Goal: Check status: Check status

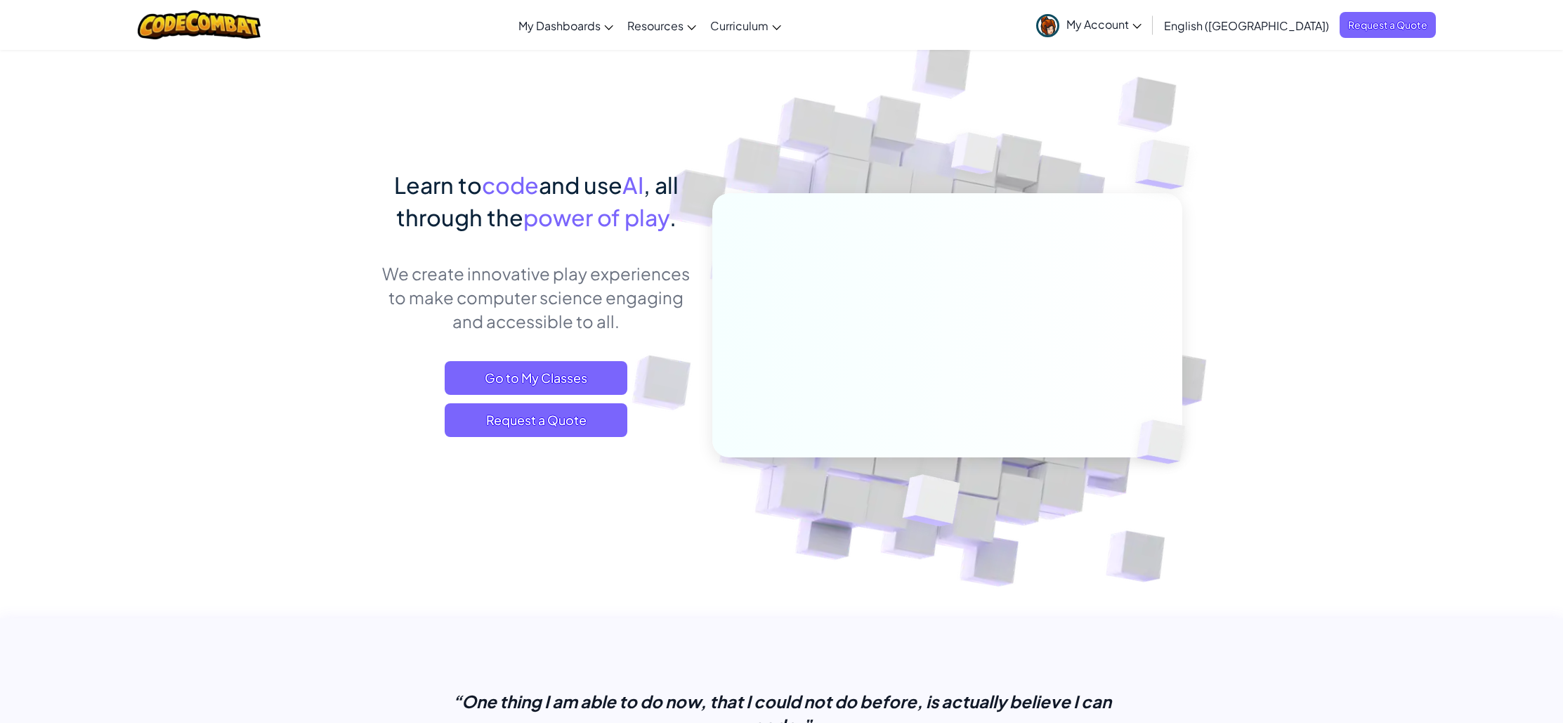
click at [1148, 39] on link "My Account" at bounding box center [1088, 25] width 119 height 44
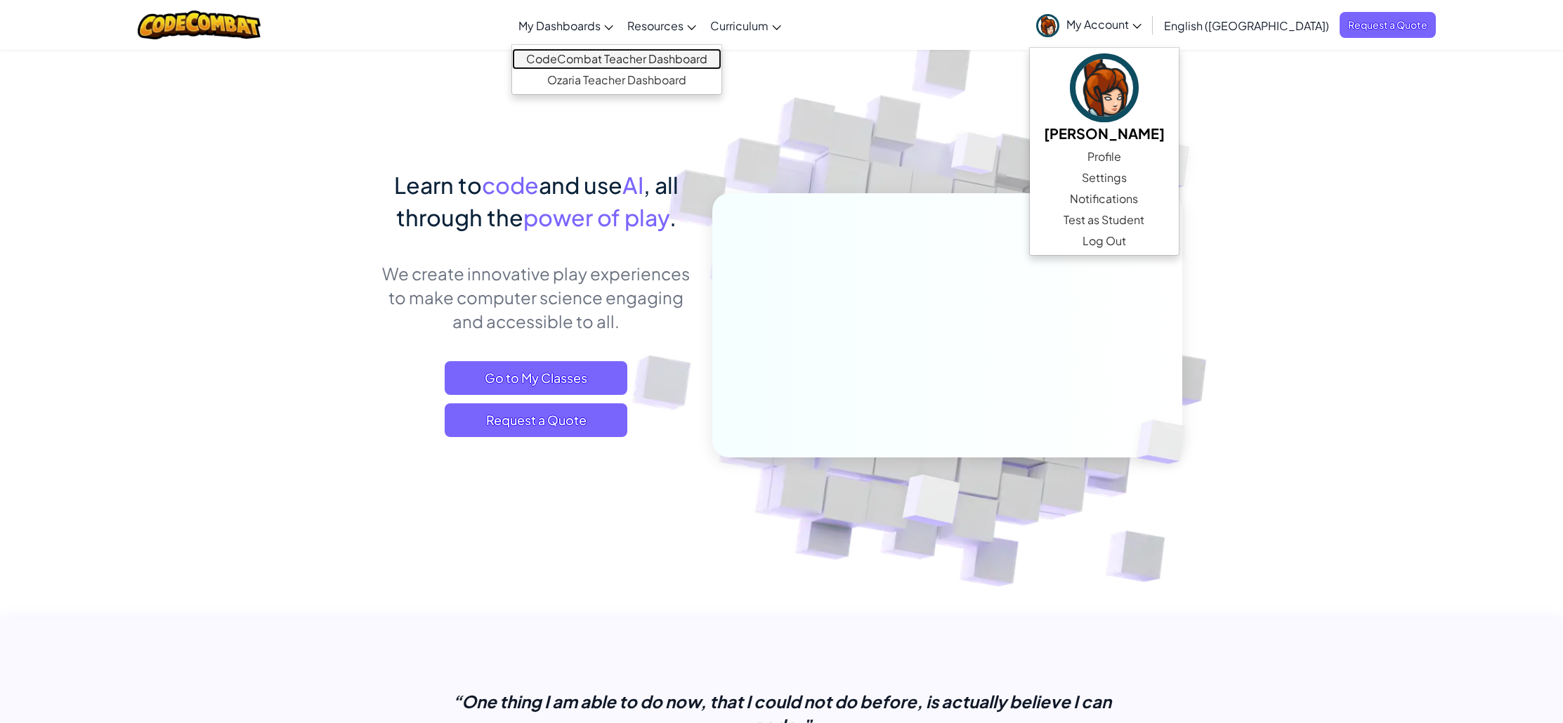
click at [655, 55] on link "CodeCombat Teacher Dashboard" at bounding box center [616, 58] width 209 height 21
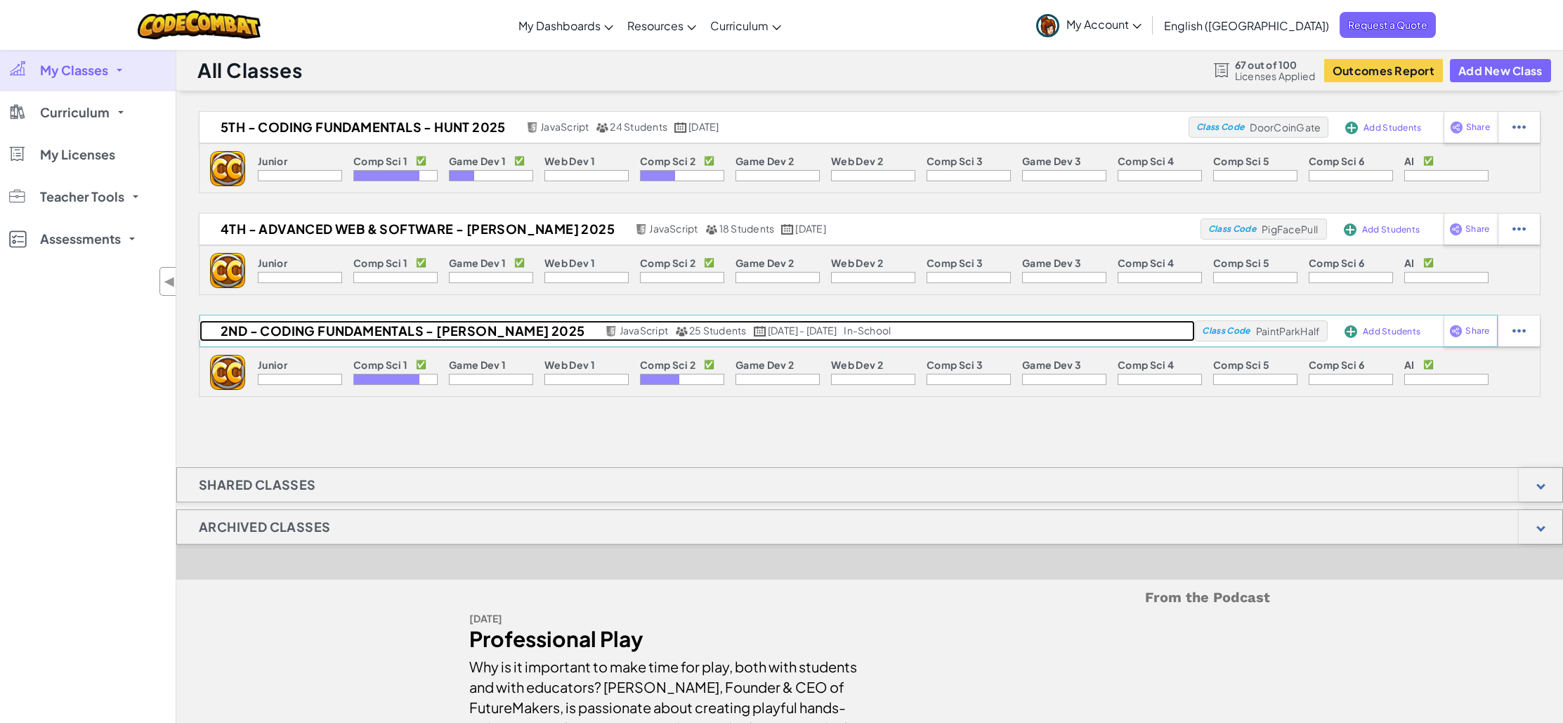
click at [482, 329] on h2 "2nd - Coding Fundamentals - [PERSON_NAME] 2025" at bounding box center [400, 330] width 402 height 21
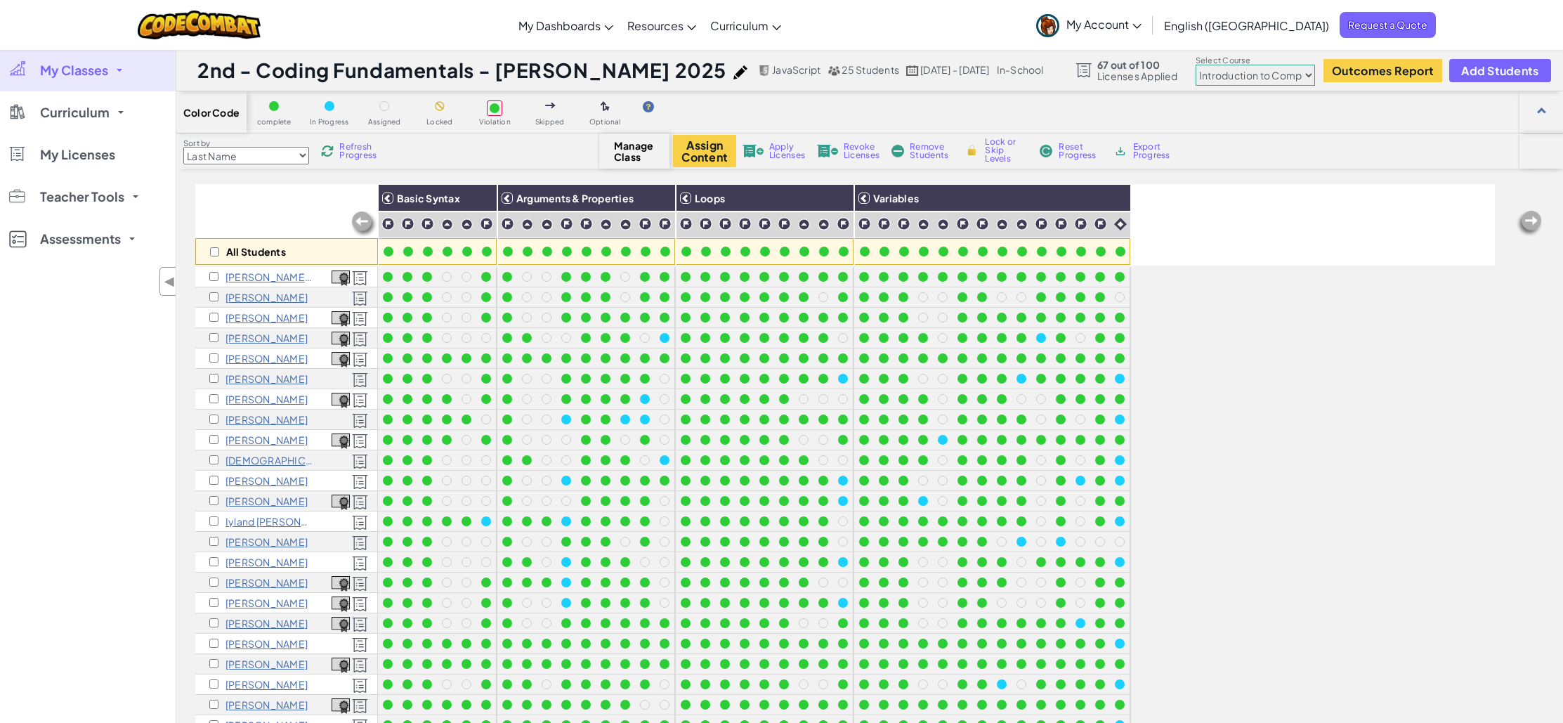
click at [1264, 72] on select "Junior Introduction to Computer Science Game Development 1 Web Development 1 Co…" at bounding box center [1255, 75] width 119 height 21
select select "5632661322961295f9428638"
click at [1196, 65] on select "Junior Introduction to Computer Science Game Development 1 Web Development 1 Co…" at bounding box center [1255, 75] width 119 height 21
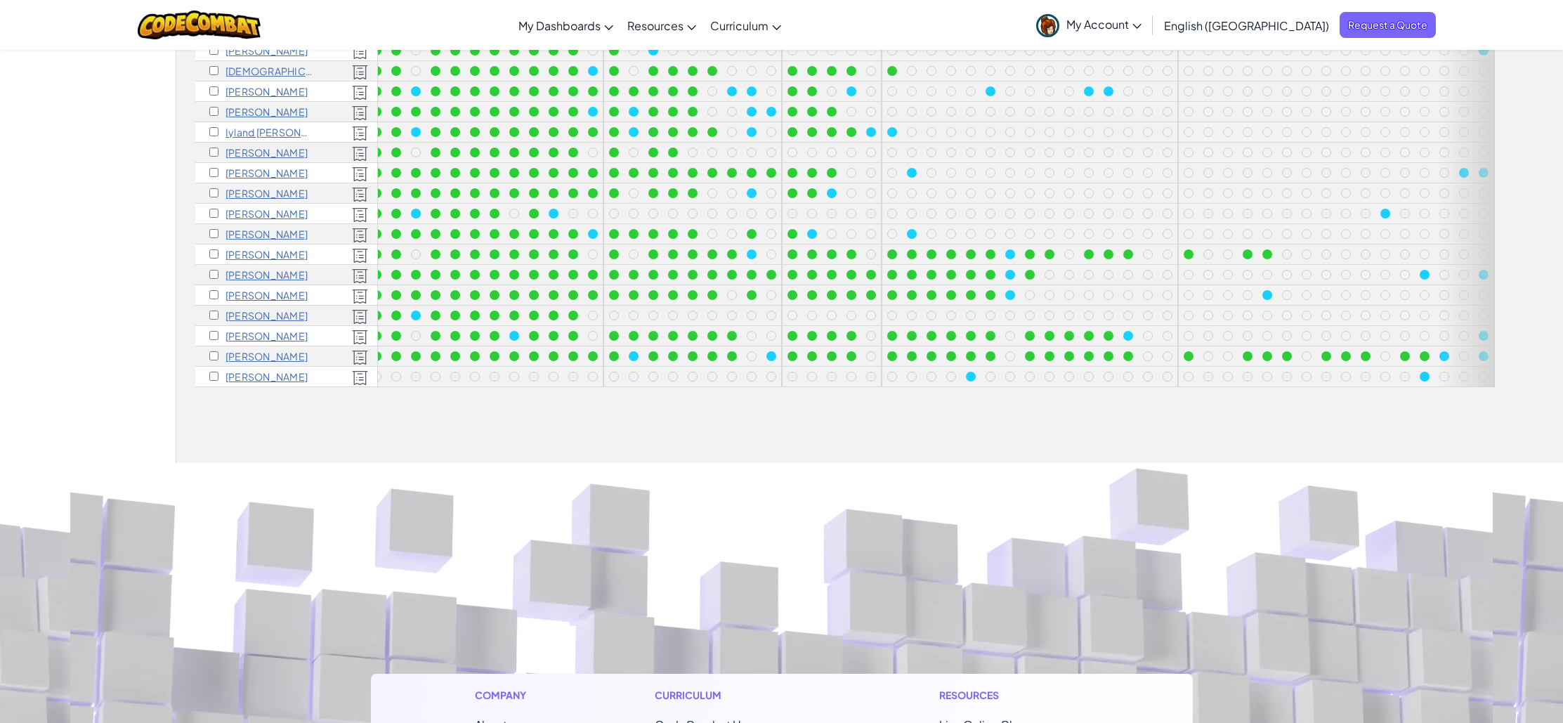
scroll to position [0, 339]
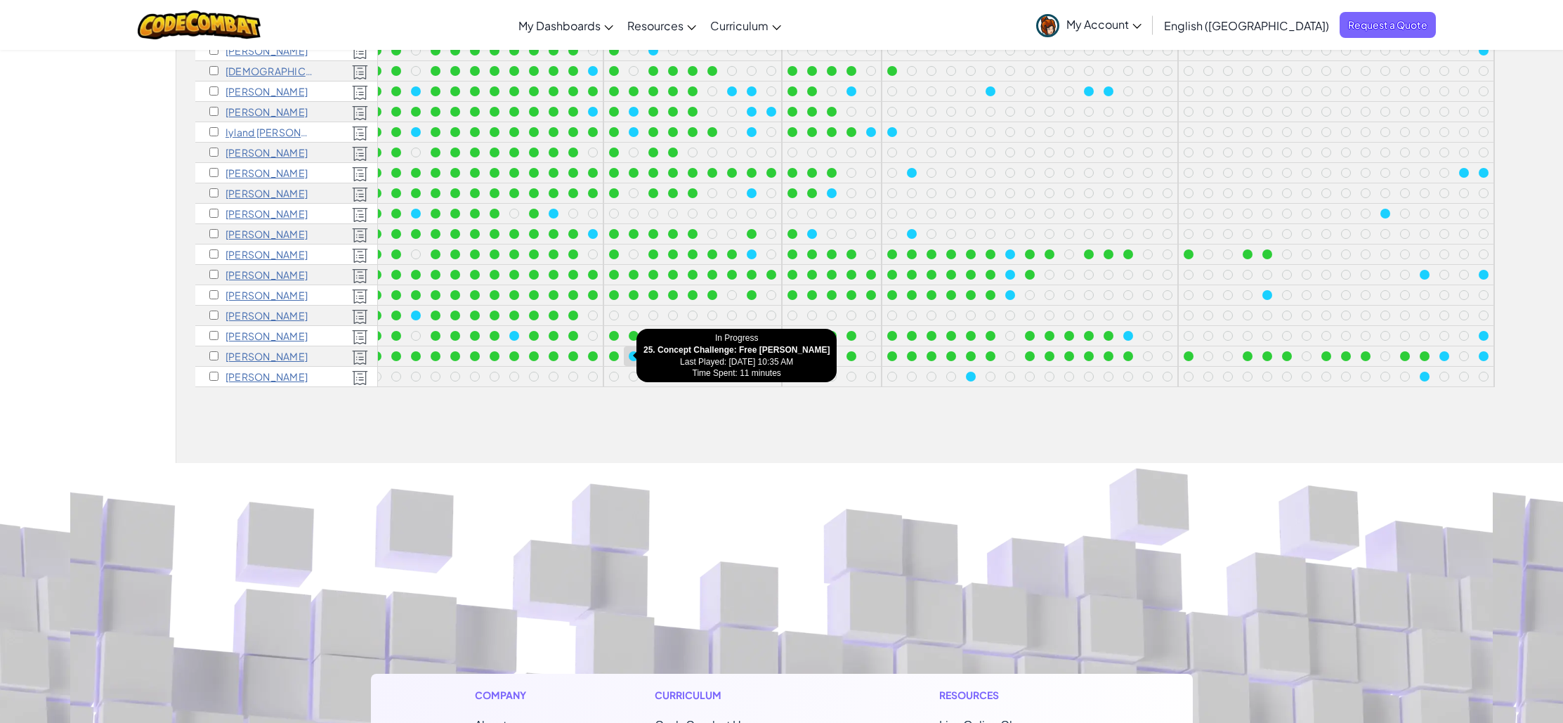
click at [628, 354] on div at bounding box center [633, 355] width 15 height 15
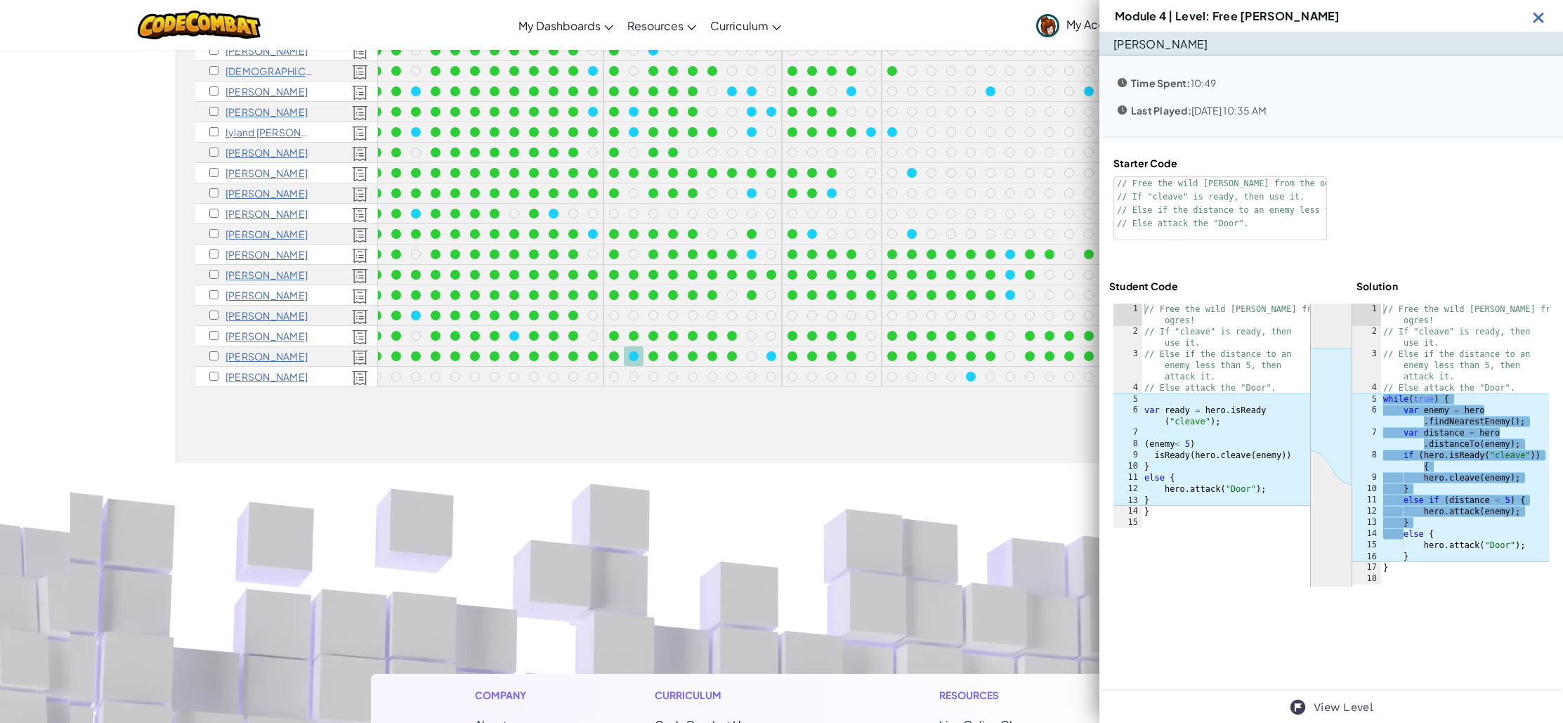
click at [1541, 26] on div "Module 4 | Level: Free [PERSON_NAME]" at bounding box center [1331, 16] width 464 height 32
click at [1538, 15] on img at bounding box center [1539, 17] width 18 height 18
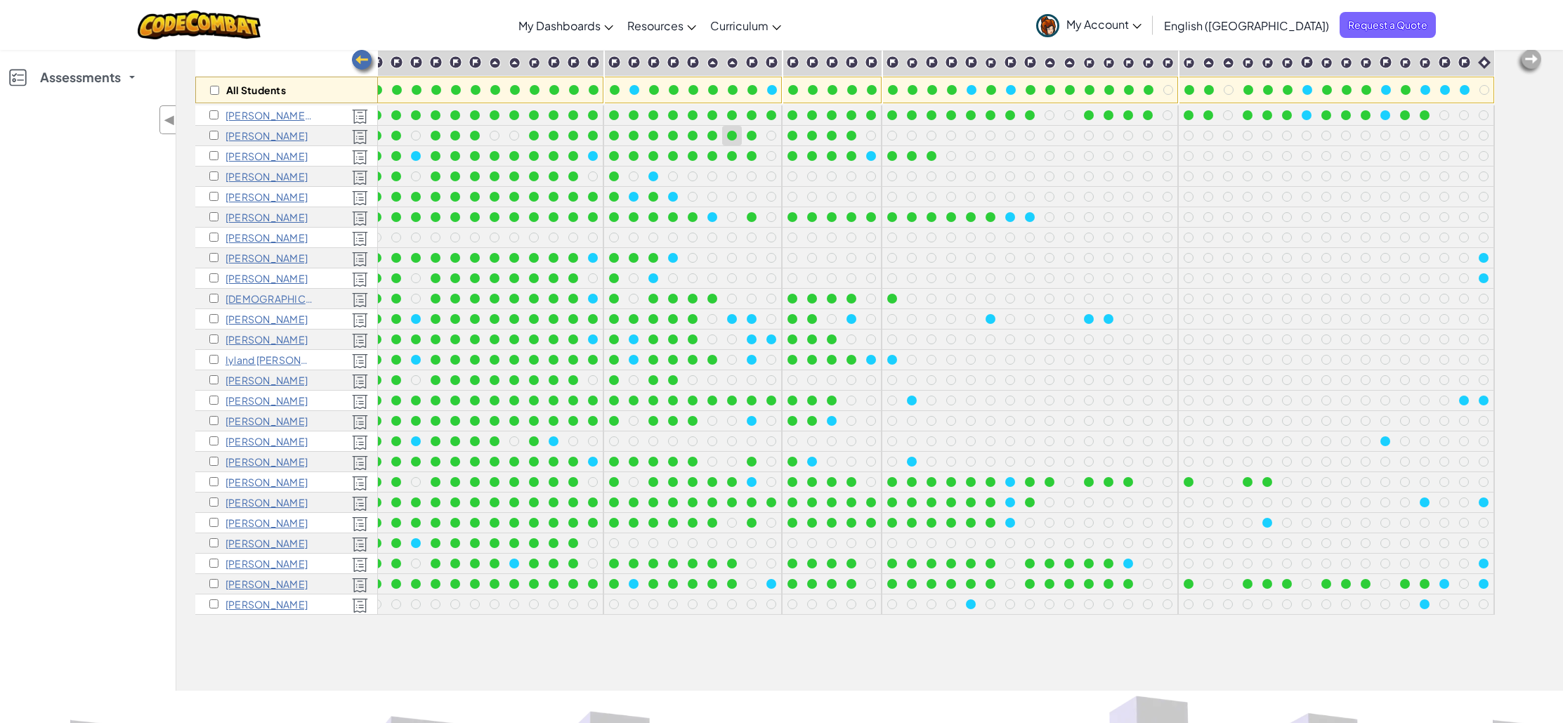
scroll to position [0, 0]
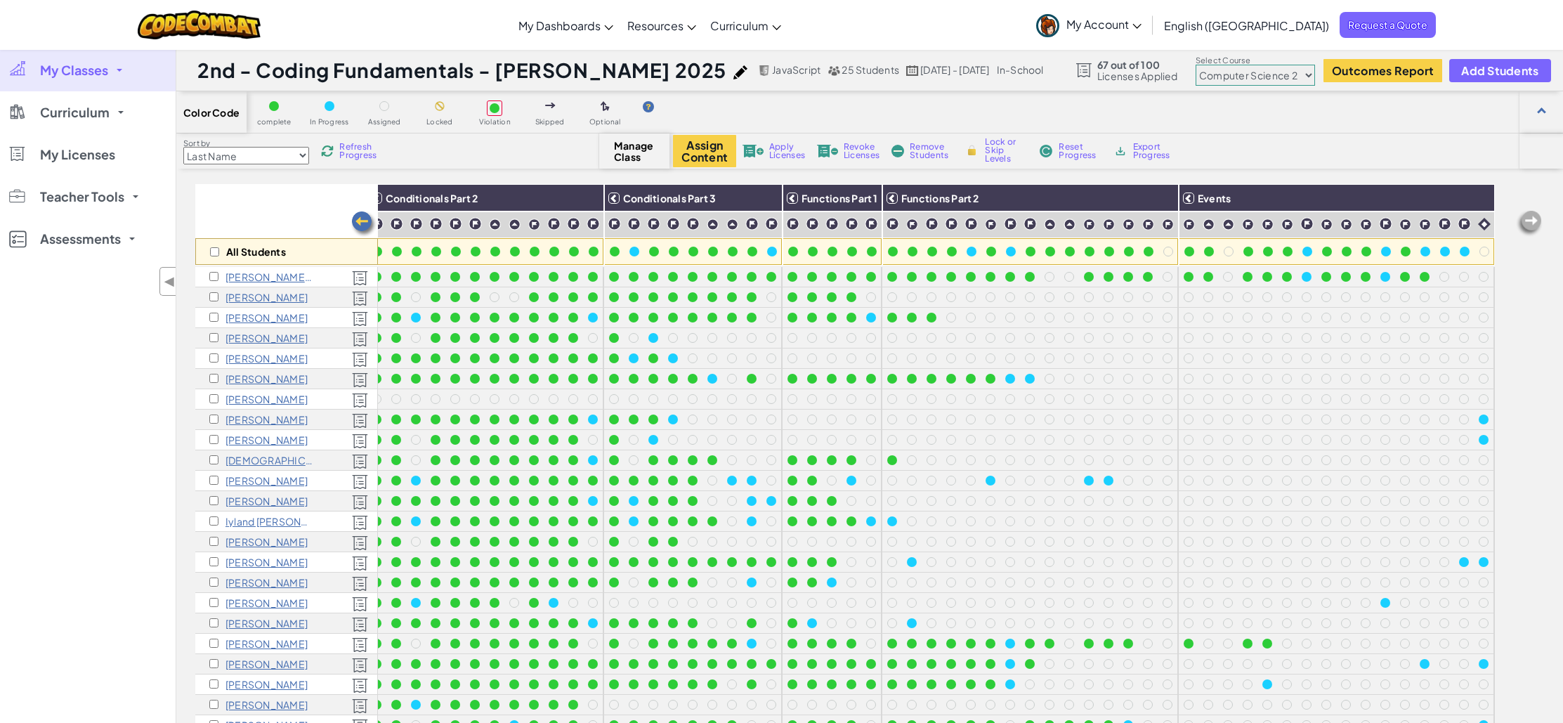
click at [351, 152] on span "Refresh Progress" at bounding box center [361, 151] width 44 height 17
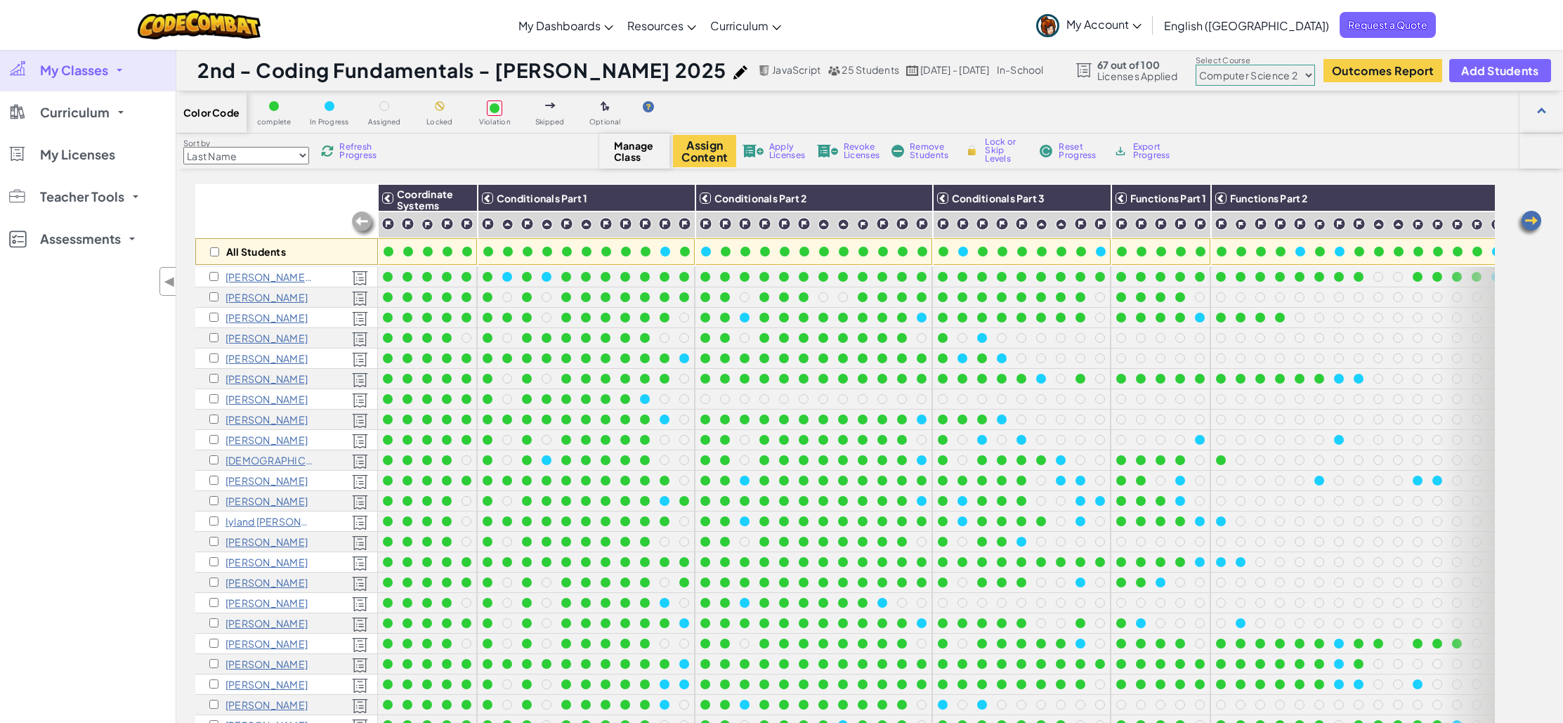
click at [362, 144] on span "Refresh Progress" at bounding box center [361, 151] width 44 height 17
drag, startPoint x: 341, startPoint y: 152, endPoint x: 493, endPoint y: 377, distance: 271.6
click at [340, 152] on div "Refresh Progress" at bounding box center [351, 151] width 67 height 10
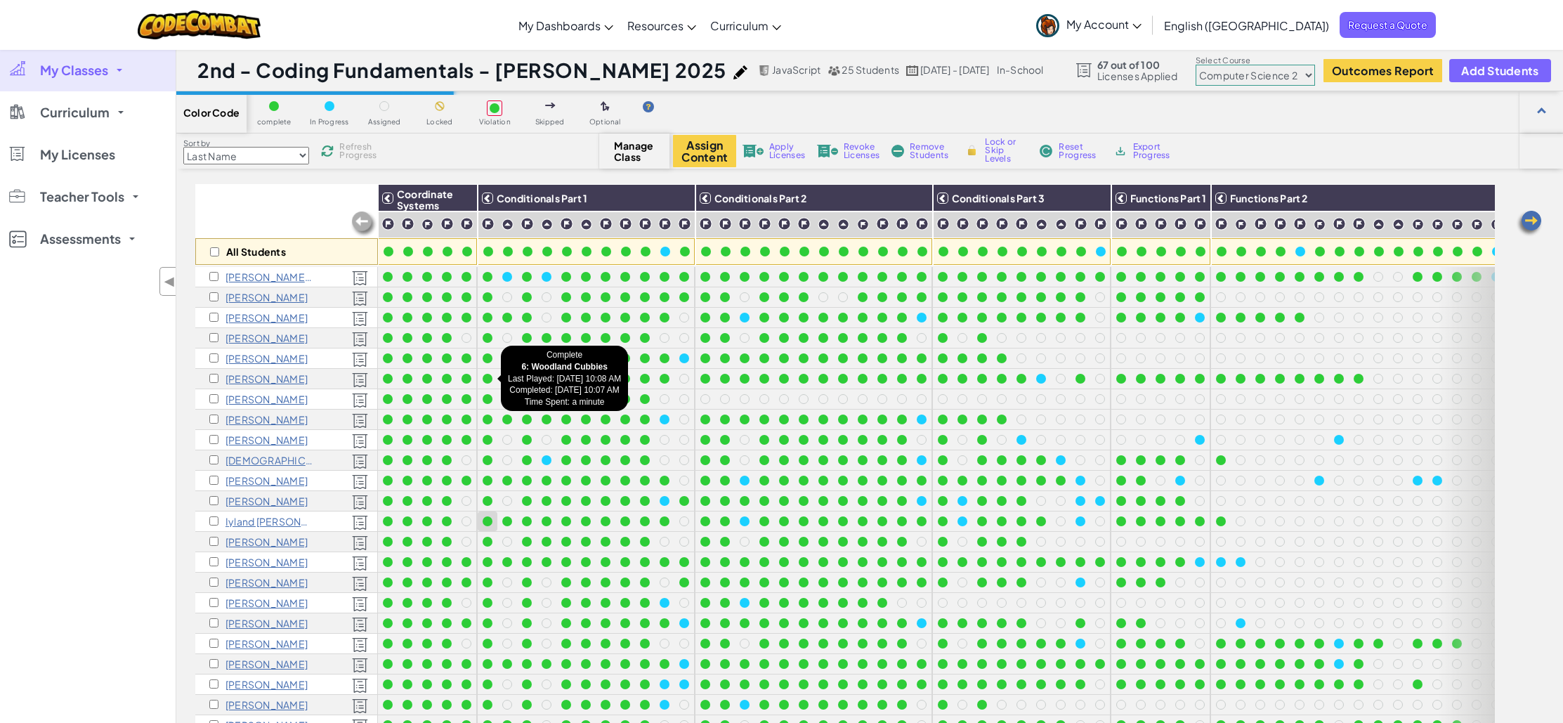
scroll to position [137, 0]
